Goal: Transaction & Acquisition: Purchase product/service

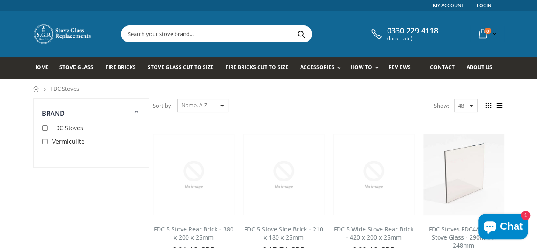
click at [42, 142] on input "checkbox" at bounding box center [46, 142] width 8 height 8
checkbox input "true"
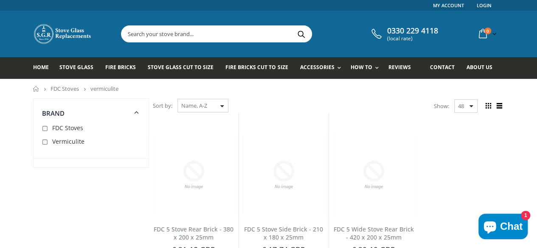
click at [42, 127] on input "checkbox" at bounding box center [46, 129] width 8 height 8
checkbox input "true"
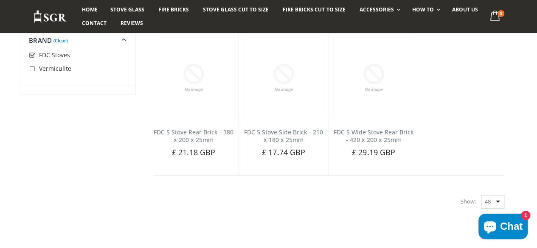
scroll to position [99, 0]
click at [33, 127] on div "Categories Brand (Clear) Aarrow ACR Heat Products Aduro" at bounding box center [87, 108] width 121 height 216
